Goal: Complete application form: Complete application form

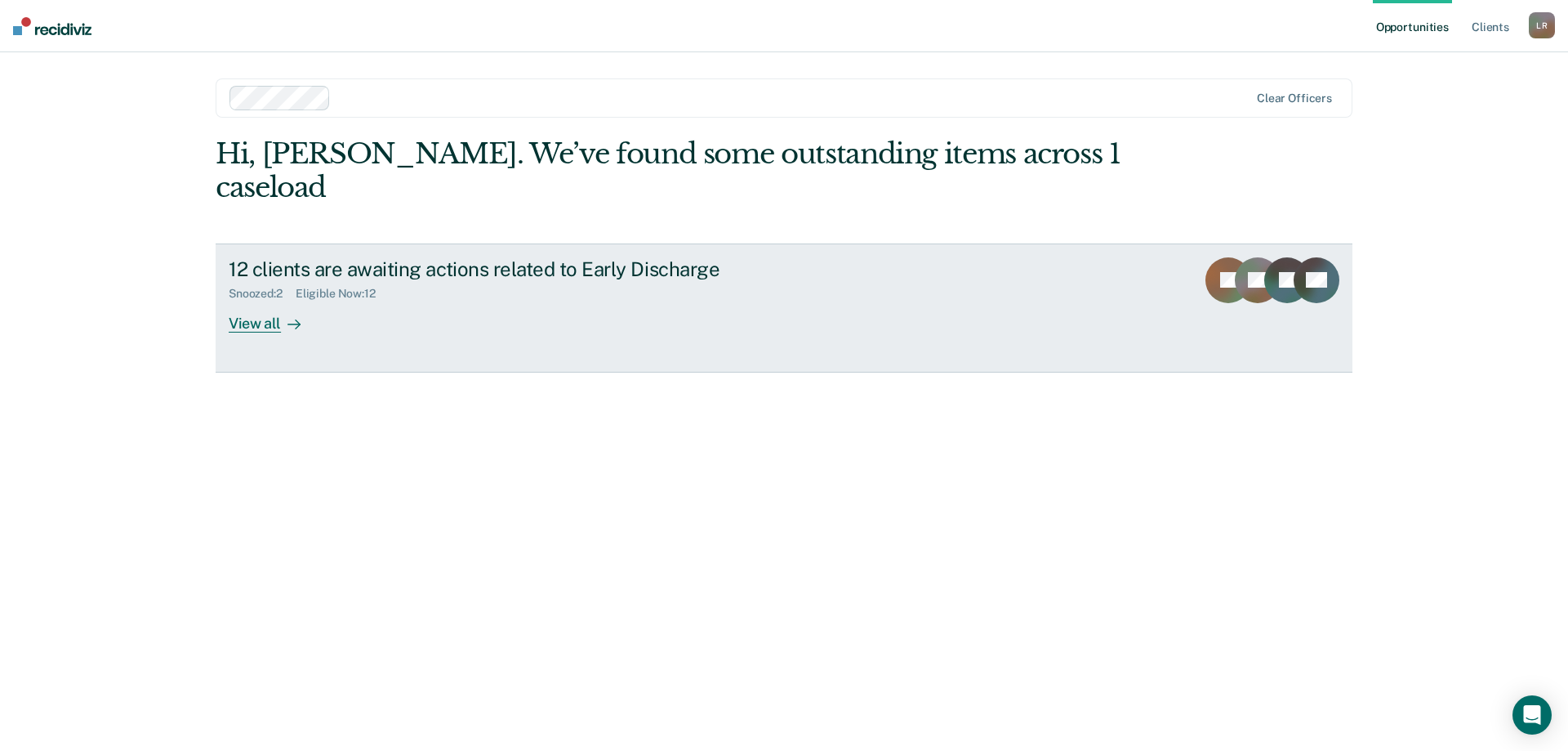
click at [1260, 257] on rect at bounding box center [1258, 280] width 46 height 46
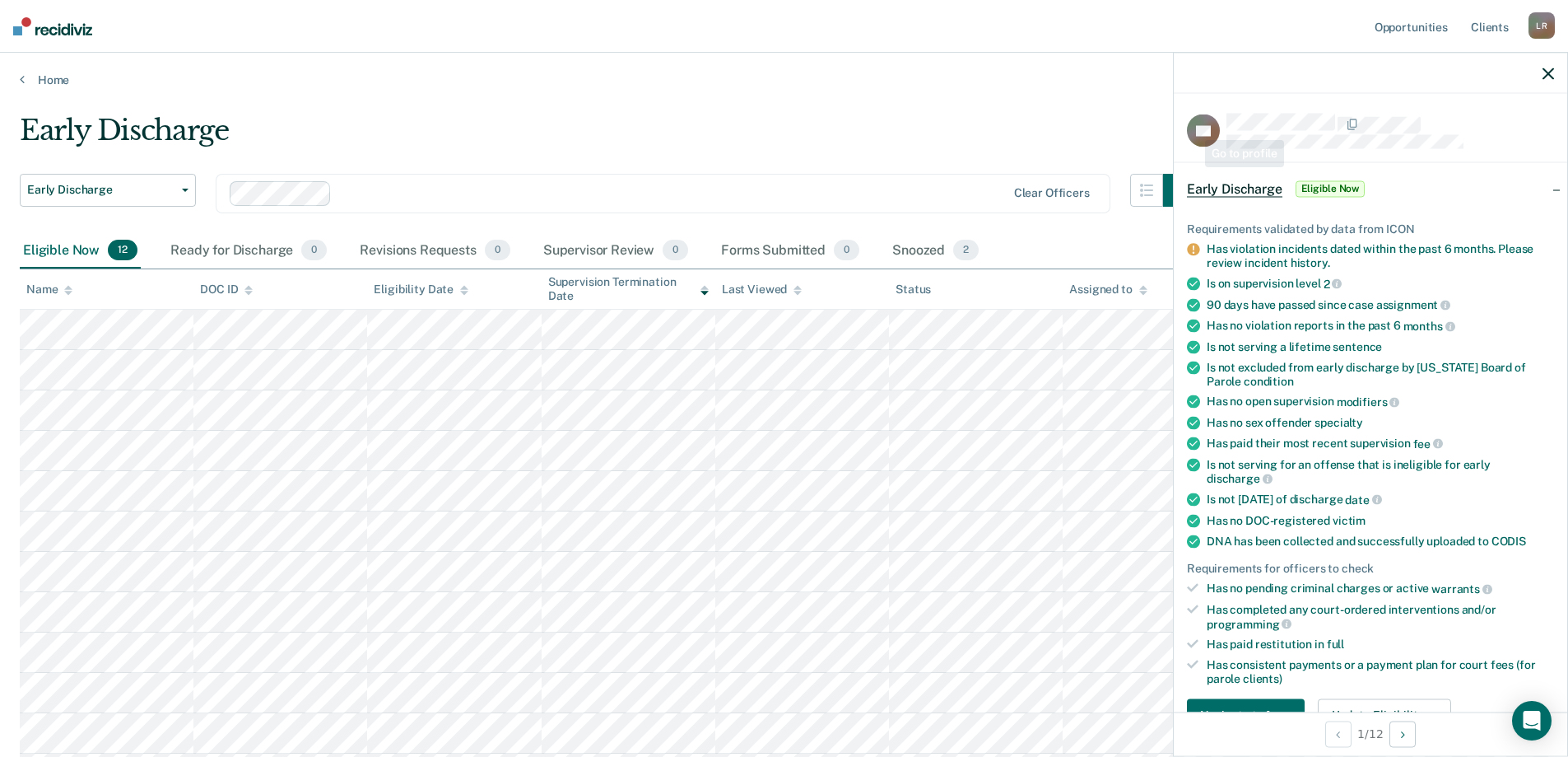
click at [1083, 123] on div "Early Discharge" at bounding box center [607, 137] width 1176 height 47
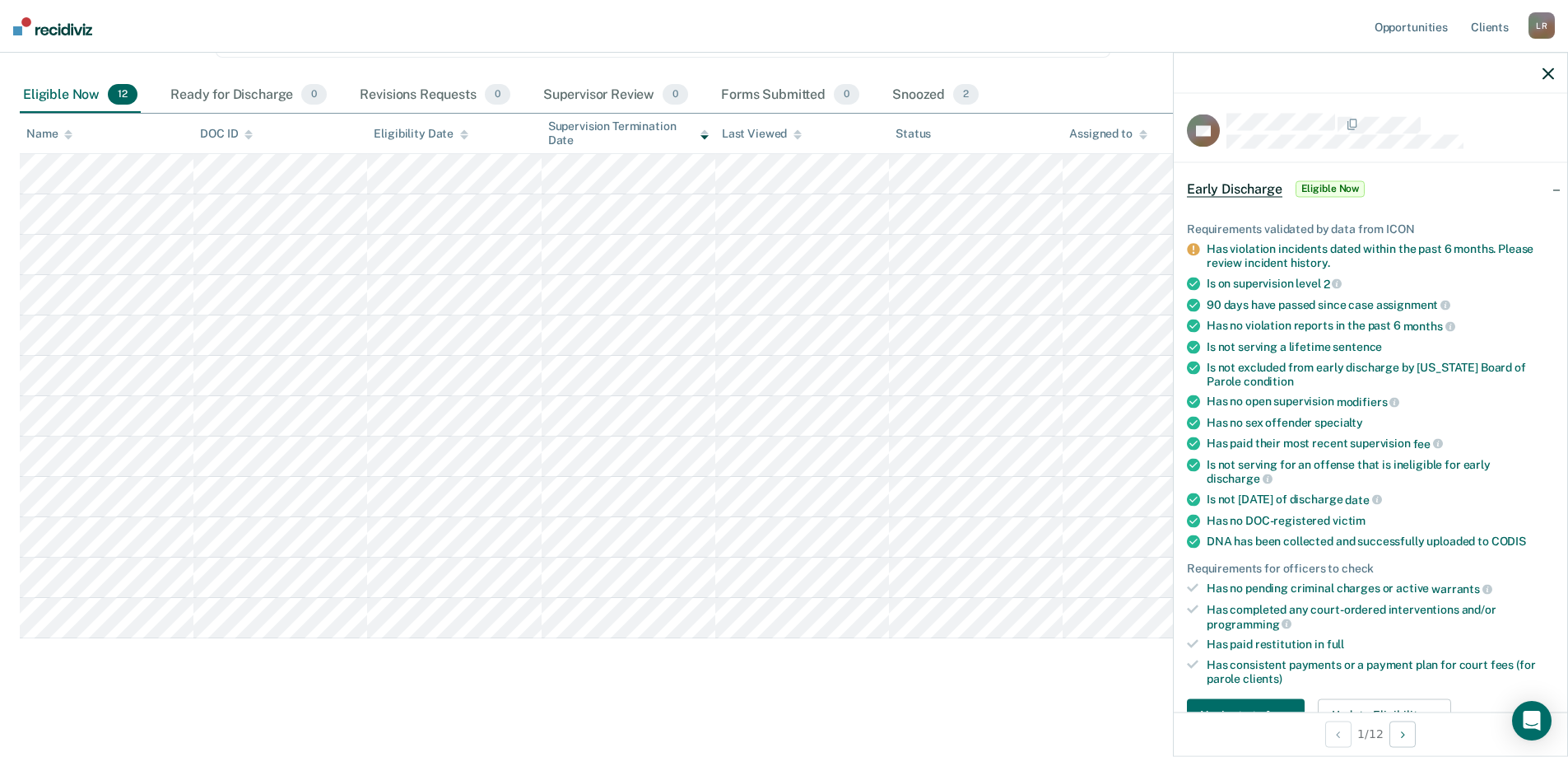
scroll to position [82, 0]
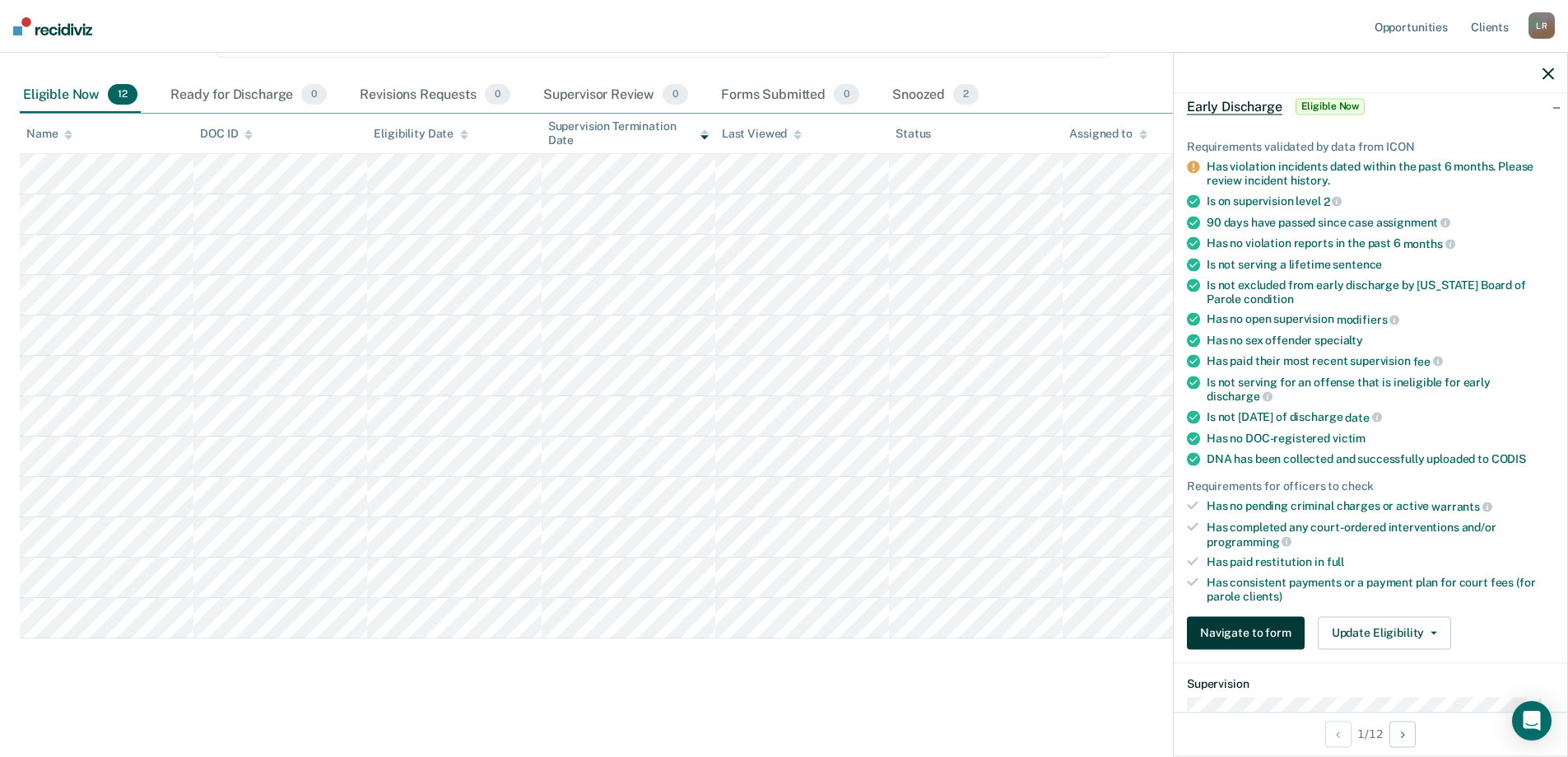
click at [1276, 631] on button "Navigate to form" at bounding box center [1245, 632] width 118 height 33
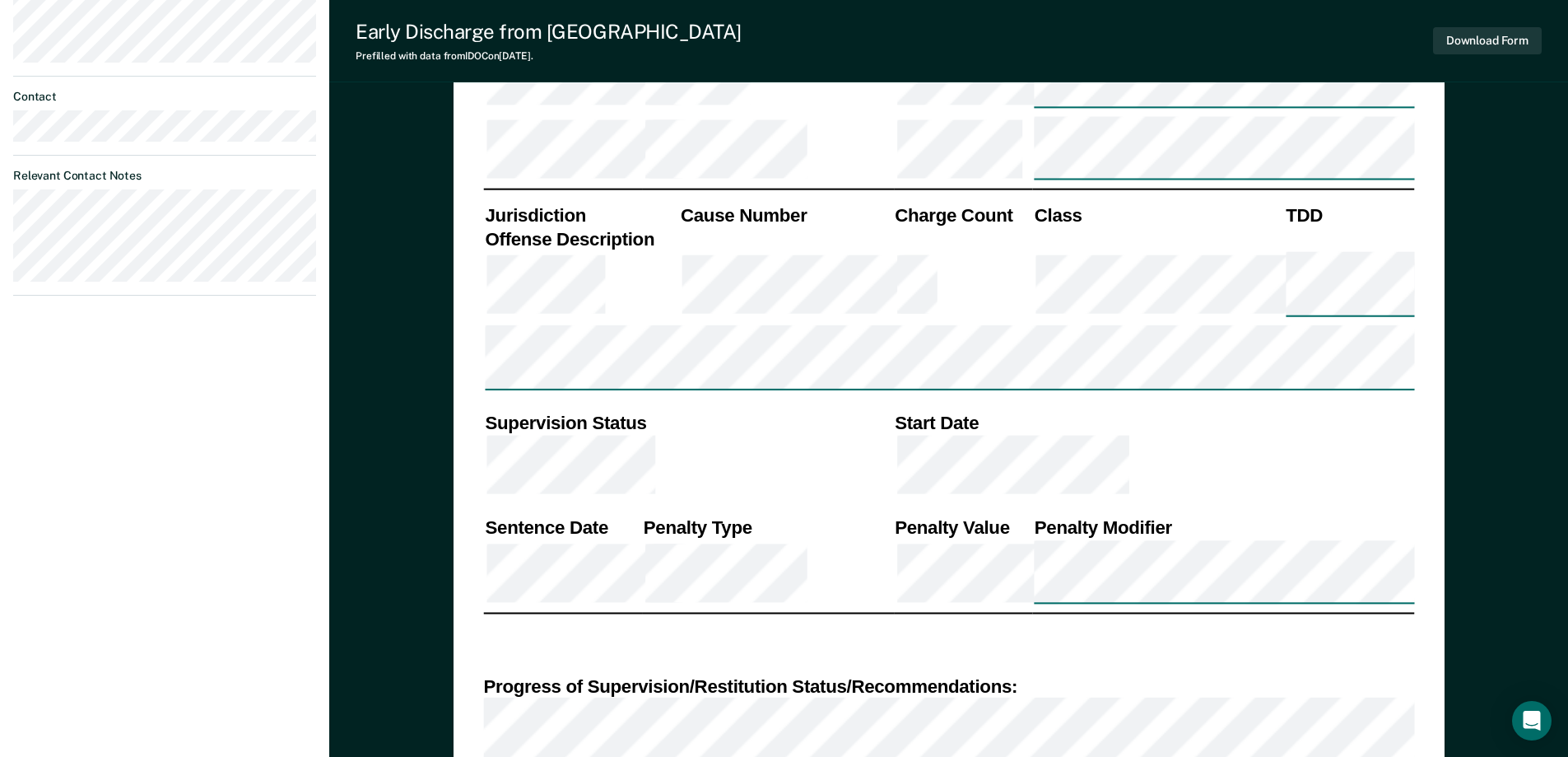
scroll to position [989, 0]
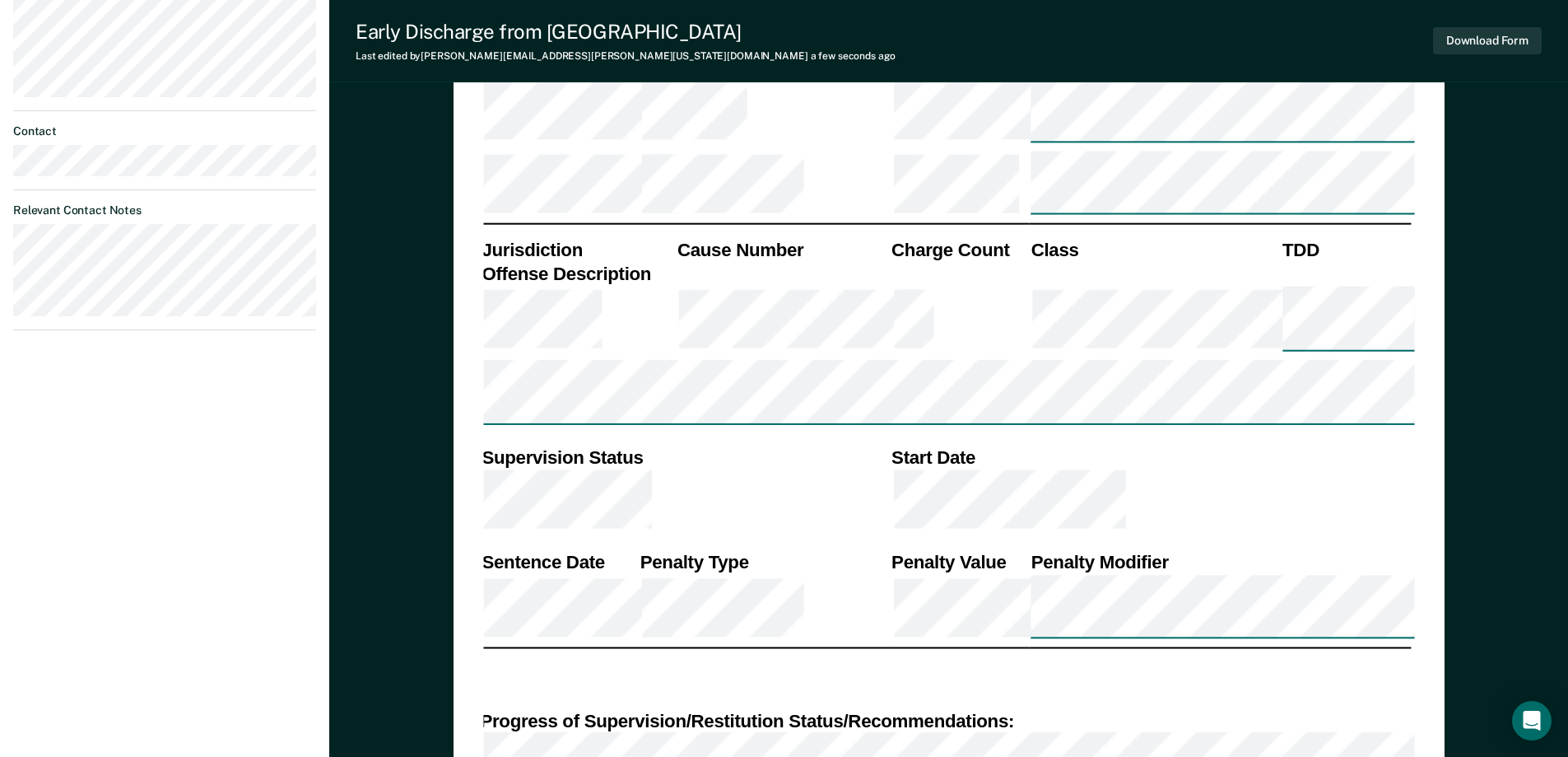
scroll to position [0, 3]
type textarea "x"
